Goal: Transaction & Acquisition: Book appointment/travel/reservation

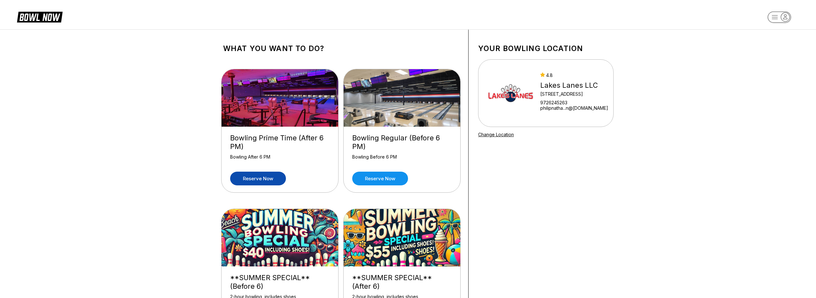
click at [254, 177] on link "Reserve now" at bounding box center [258, 178] width 56 height 14
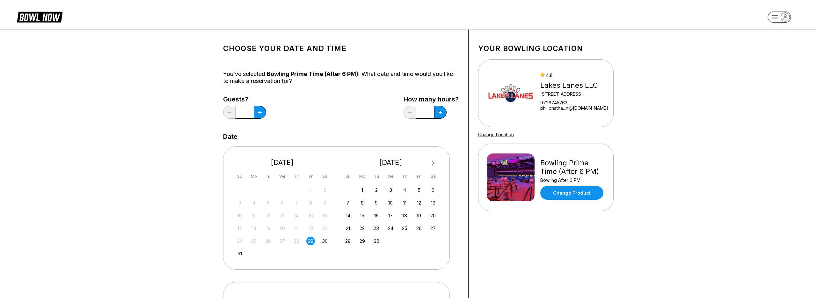
click at [441, 161] on div "Next Month [DATE] Su Mo Tu We Th Fr Sa 27 28 29 30 31 1 2 3 4 5 6 7 8 9 10 11 1…" at bounding box center [336, 207] width 227 height 123
click at [430, 161] on button "Next Month" at bounding box center [433, 163] width 10 height 10
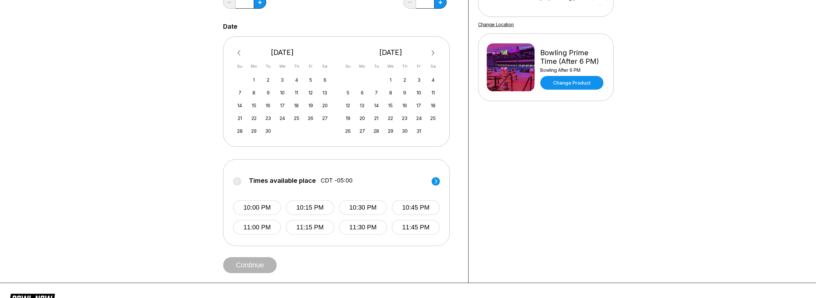
scroll to position [119, 0]
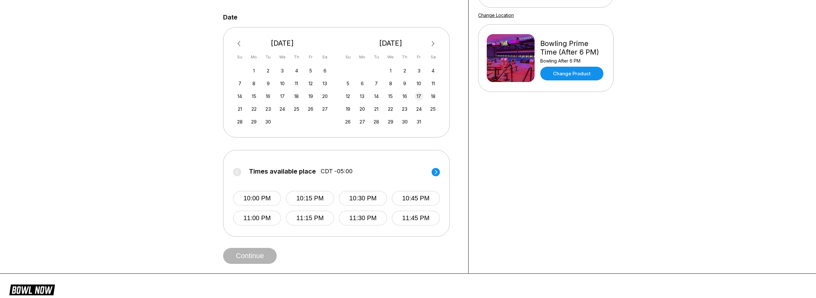
click at [420, 97] on div "17" at bounding box center [419, 96] width 9 height 9
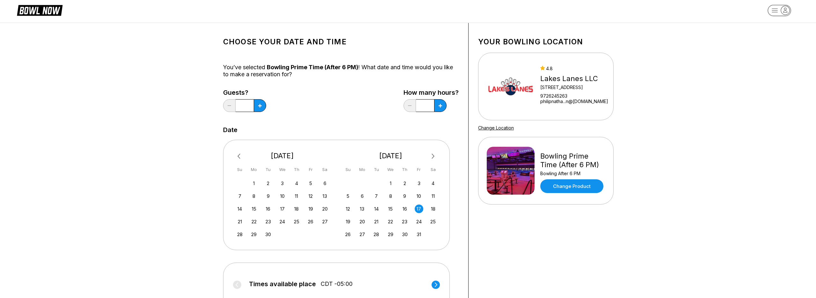
scroll to position [0, 0]
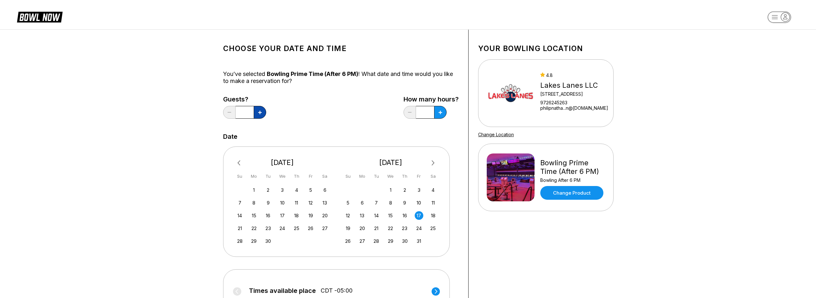
click at [262, 112] on button at bounding box center [260, 112] width 12 height 13
type input "*"
